Goal: Information Seeking & Learning: Understand process/instructions

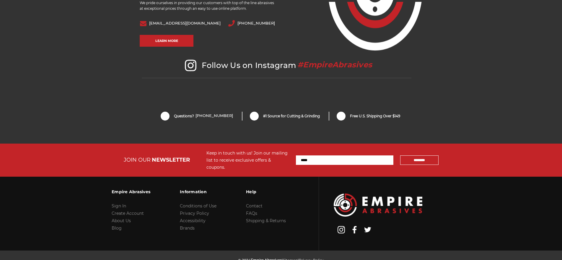
scroll to position [1246, 0]
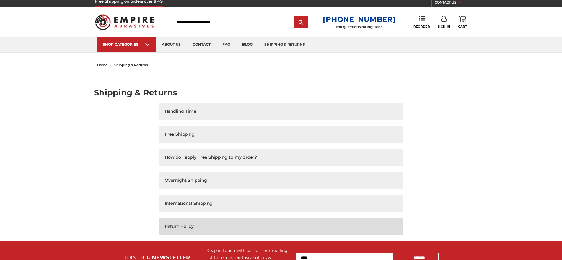
scroll to position [30, 0]
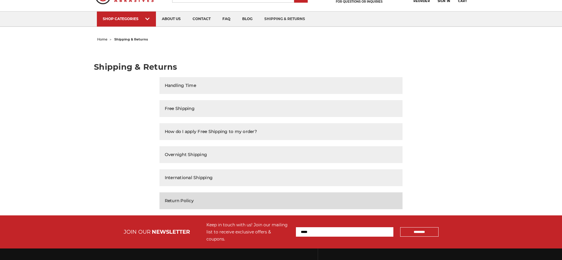
click at [197, 200] on button "Return Policy" at bounding box center [280, 200] width 243 height 17
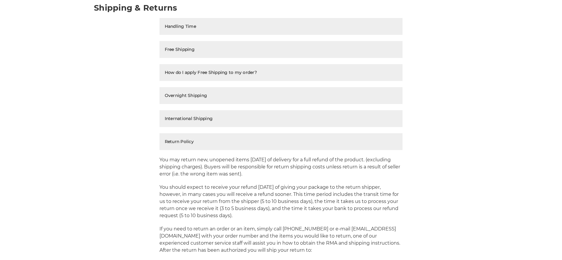
scroll to position [177, 0]
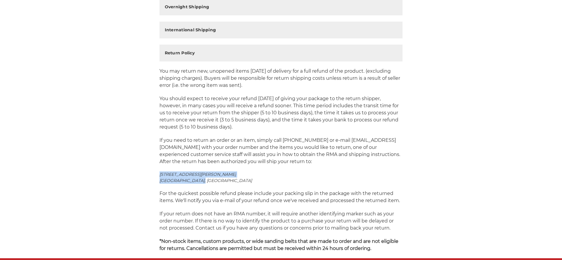
drag, startPoint x: 161, startPoint y: 174, endPoint x: 212, endPoint y: 179, distance: 51.3
click at [212, 179] on address "[STREET_ADDRESS][PERSON_NAME]" at bounding box center [280, 177] width 243 height 12
copy address "[STREET_ADDRESS][PERSON_NAME]"
